Goal: Find specific page/section: Find specific page/section

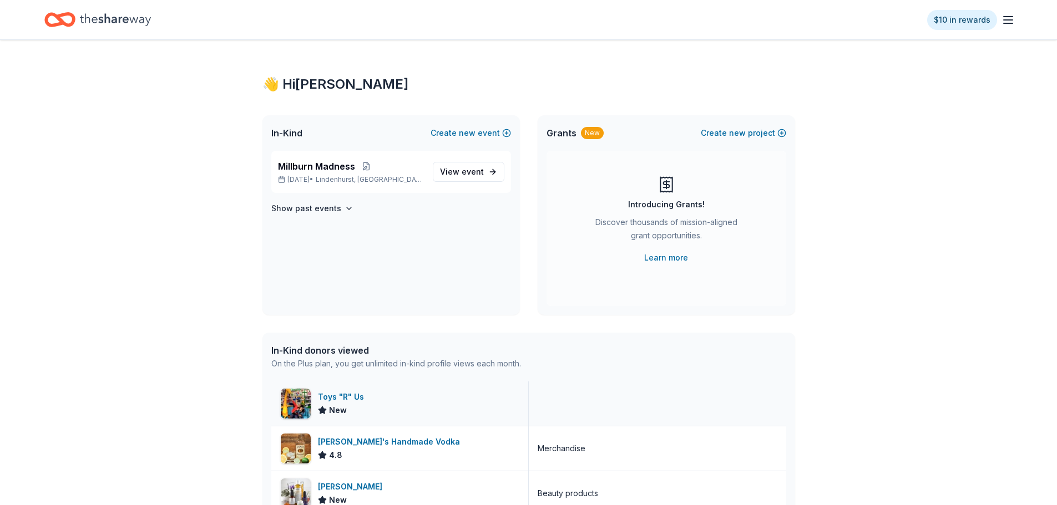
click at [341, 394] on div "Toys "R" Us" at bounding box center [343, 397] width 50 height 13
click at [464, 171] on span "event" at bounding box center [473, 171] width 22 height 9
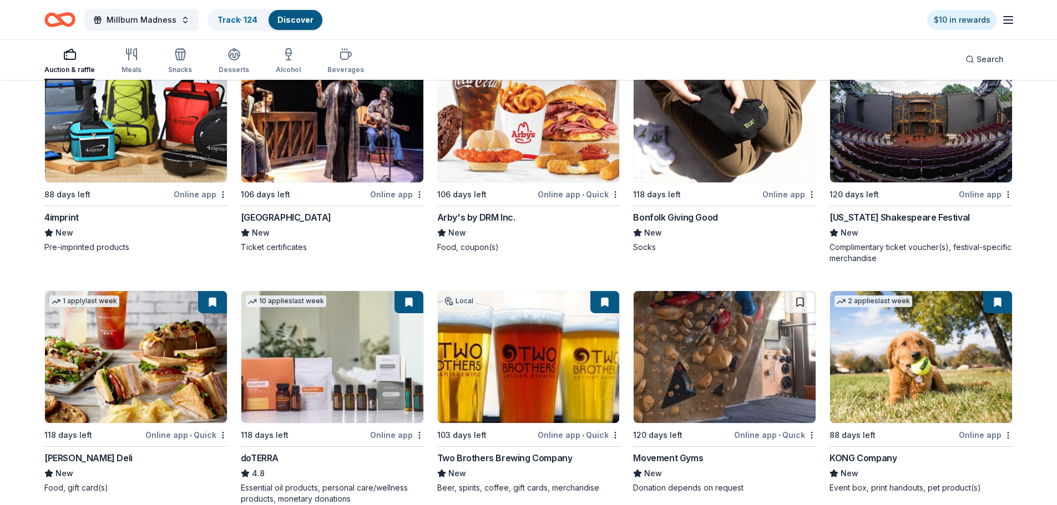
scroll to position [3121, 0]
